Goal: Navigation & Orientation: Understand site structure

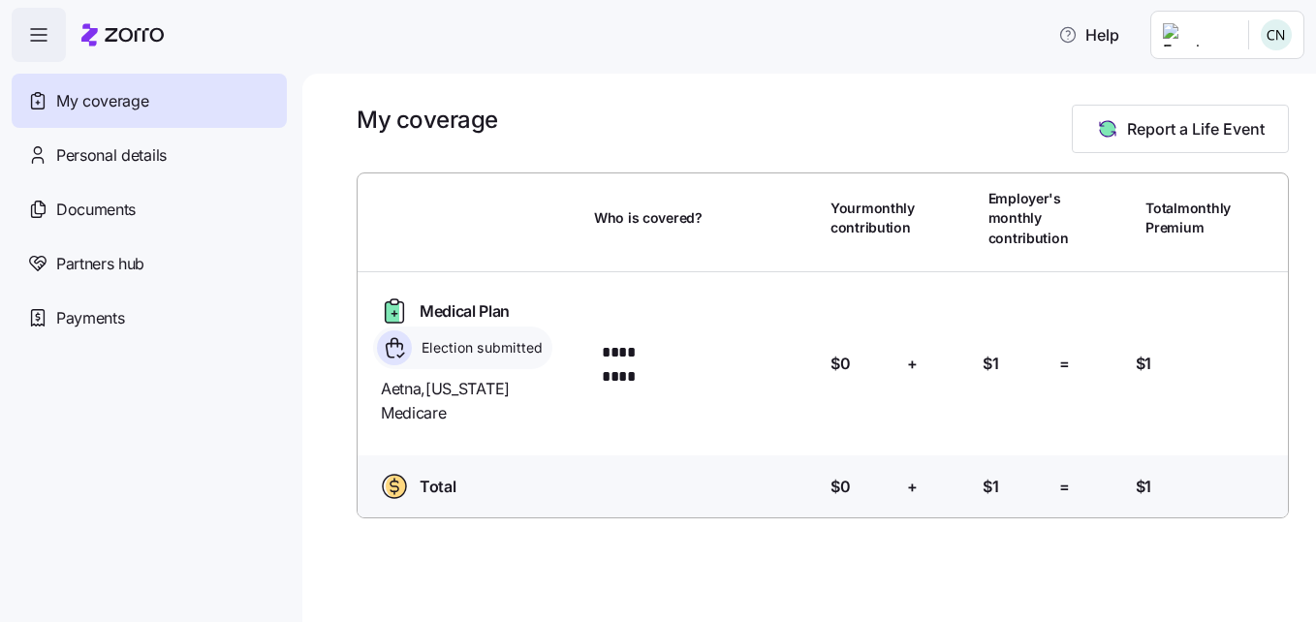
drag, startPoint x: 1297, startPoint y: 187, endPoint x: 1319, endPoint y: 199, distance: 25.1
click at [1315, 199] on html "Help My coverage Personal details Documents Partners hub Payments My coverage R…" at bounding box center [658, 305] width 1316 height 611
drag, startPoint x: 1315, startPoint y: 199, endPoint x: 1319, endPoint y: 265, distance: 66.0
click at [1315, 265] on html "Help My coverage Personal details Documents Partners hub Payments My coverage R…" at bounding box center [658, 305] width 1316 height 611
click at [168, 160] on div "Personal details" at bounding box center [149, 155] width 275 height 54
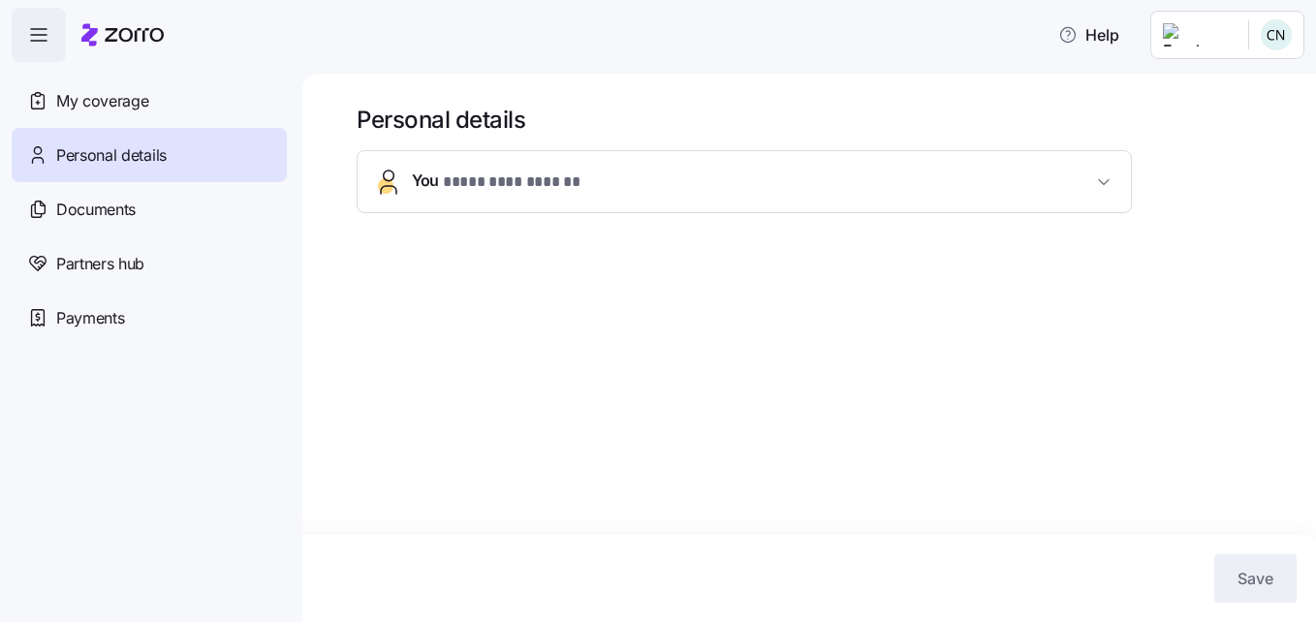
click at [1102, 180] on icon "button" at bounding box center [1103, 182] width 19 height 19
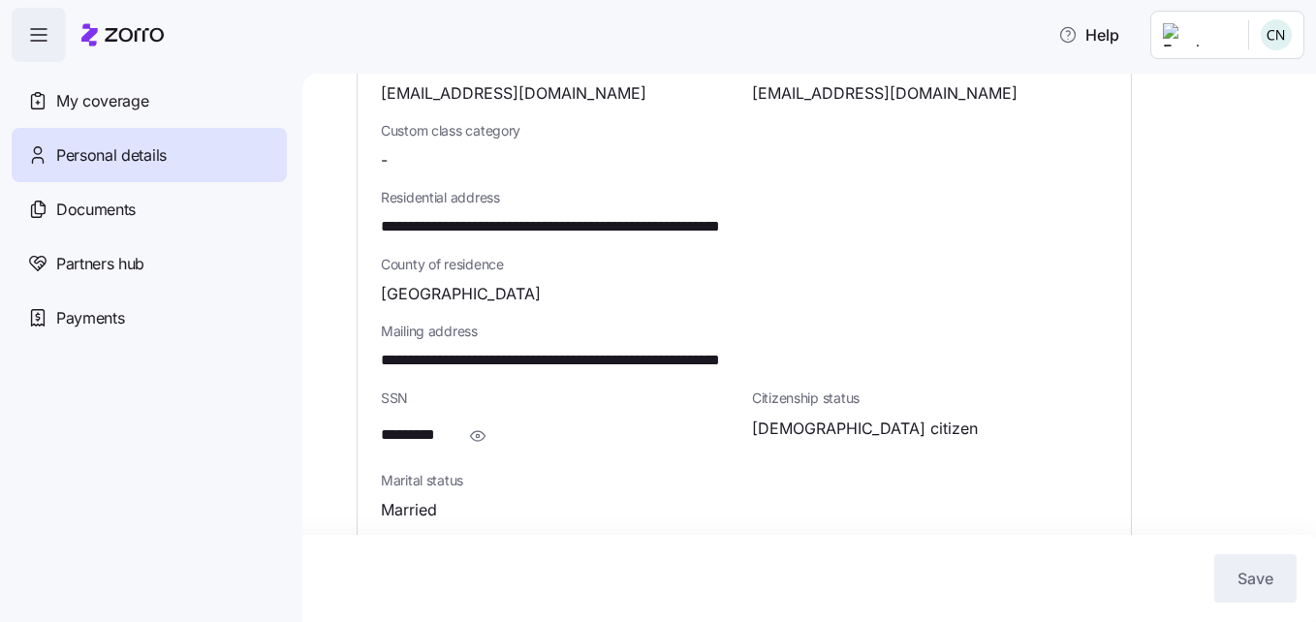
scroll to position [496, 0]
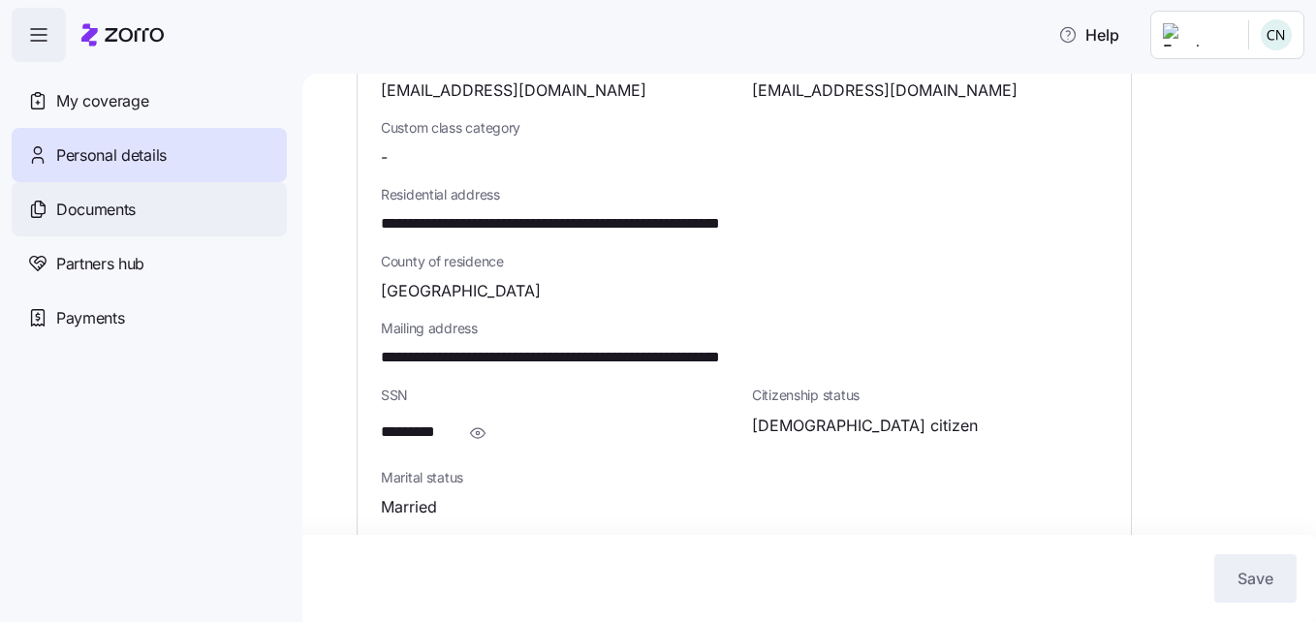
click at [112, 209] on span "Documents" at bounding box center [95, 210] width 79 height 24
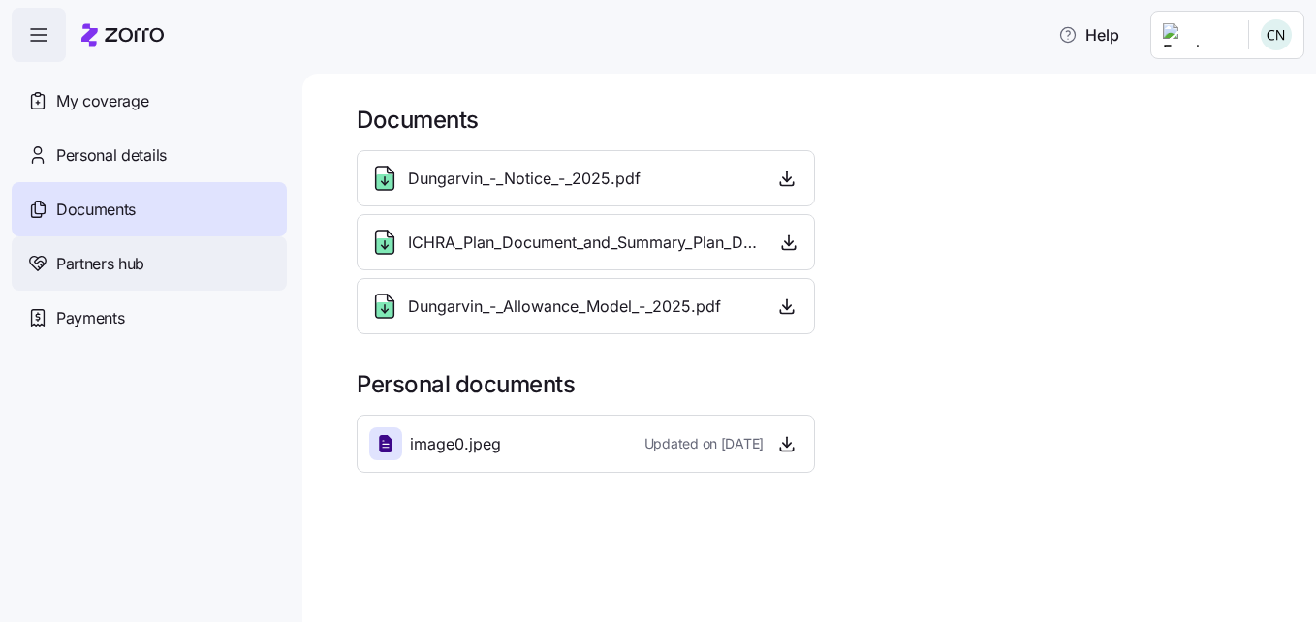
click at [113, 266] on span "Partners hub" at bounding box center [100, 264] width 88 height 24
